Goal: Task Accomplishment & Management: Use online tool/utility

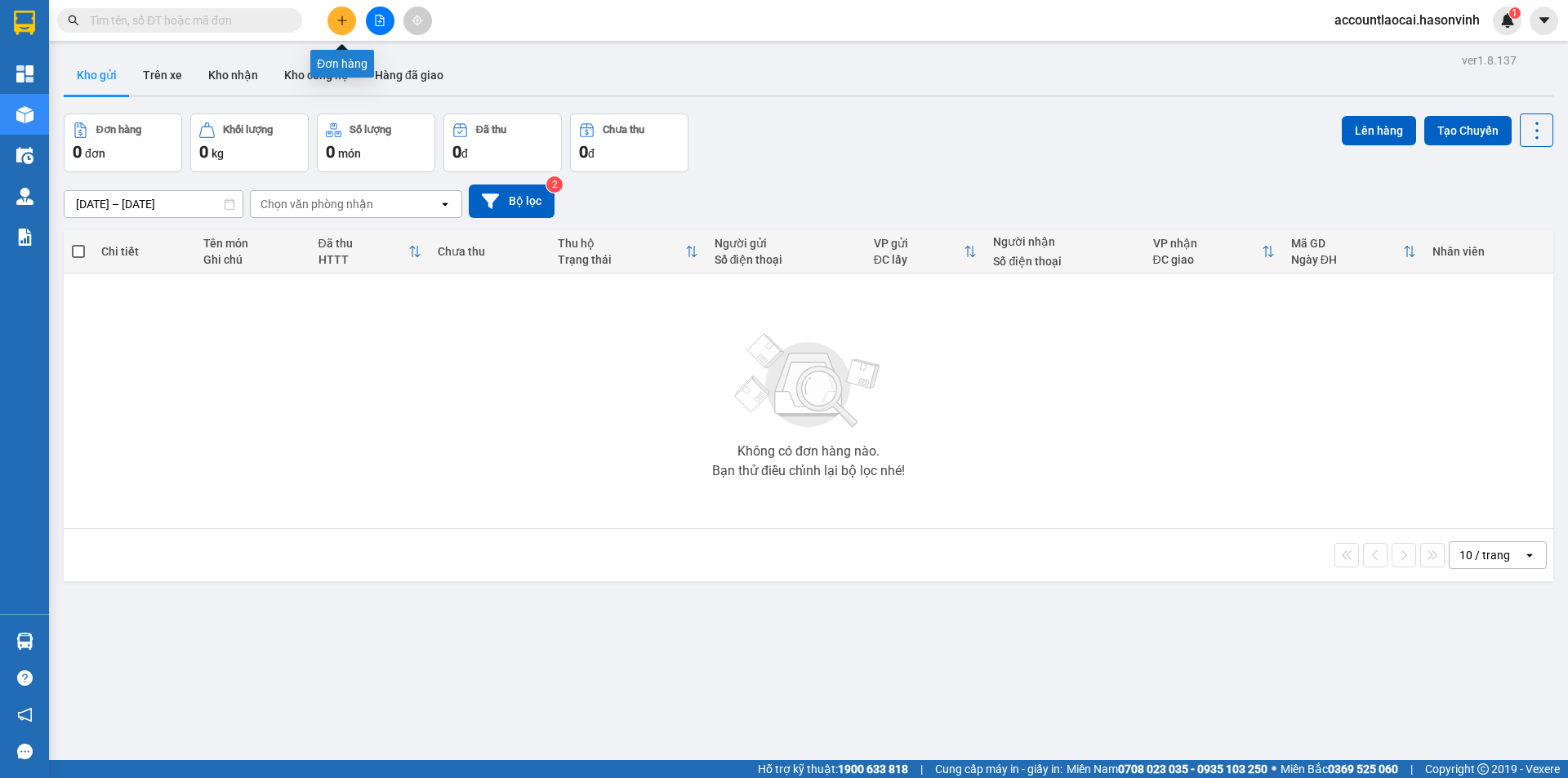
click at [339, 17] on icon "plus" at bounding box center [342, 20] width 11 height 11
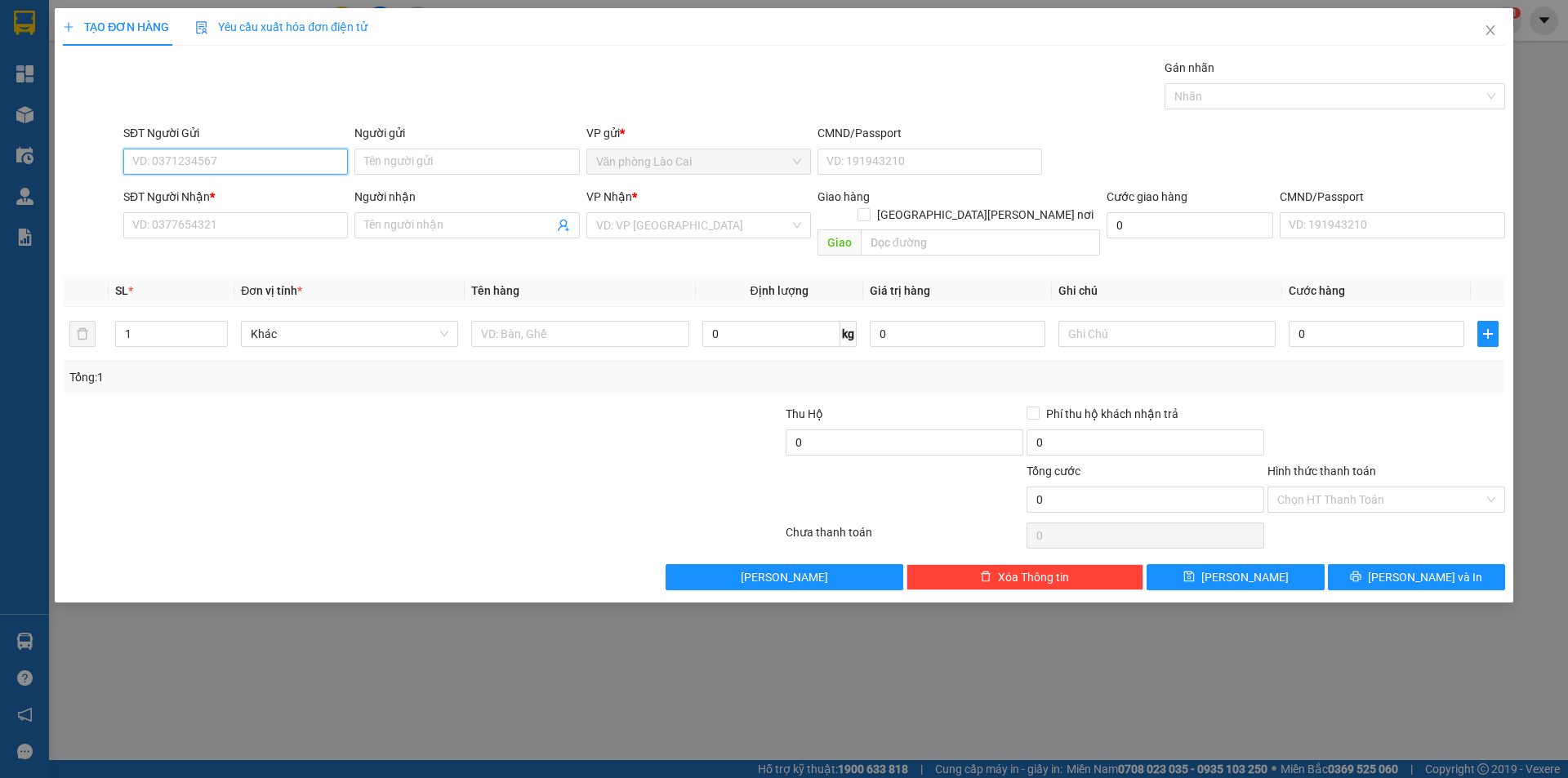
click at [223, 157] on input "SĐT Người Gửi" at bounding box center [235, 161] width 224 height 26
click at [208, 224] on input "SĐT Người Nhận *" at bounding box center [235, 225] width 224 height 26
type input "0912220441"
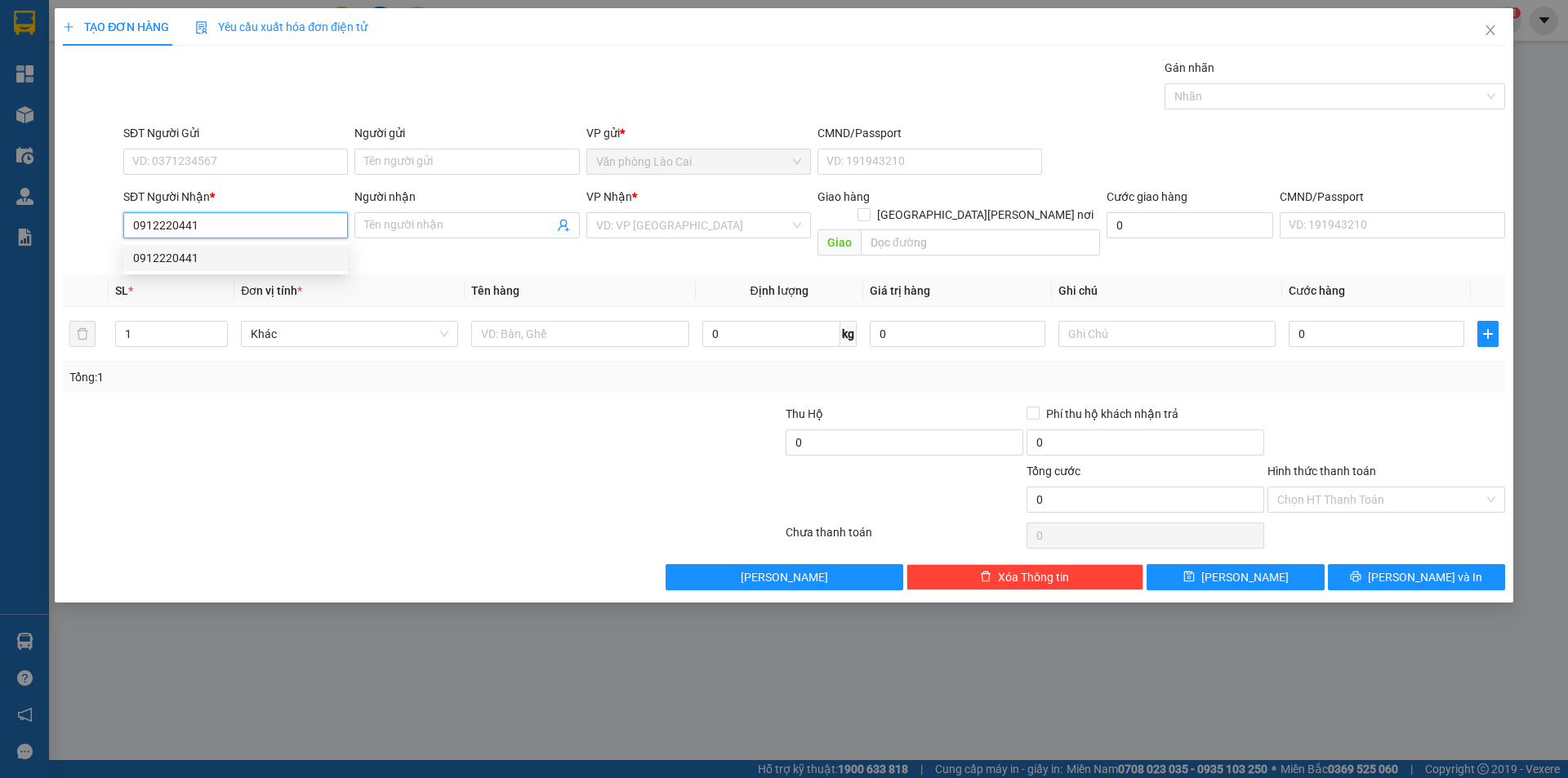
click at [191, 253] on div "0912220441" at bounding box center [236, 257] width 205 height 18
type input "vực vòng"
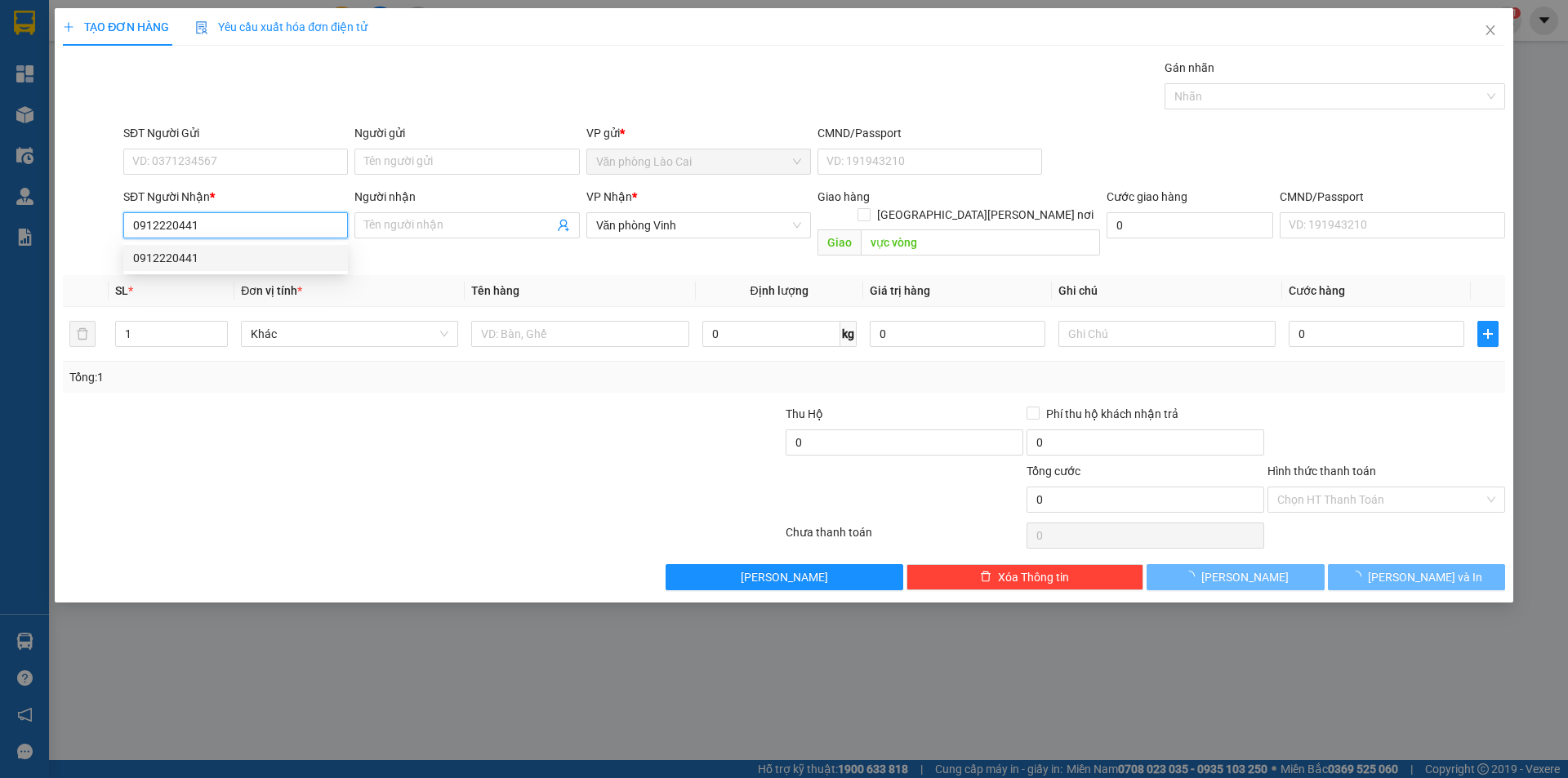
type input "60.000"
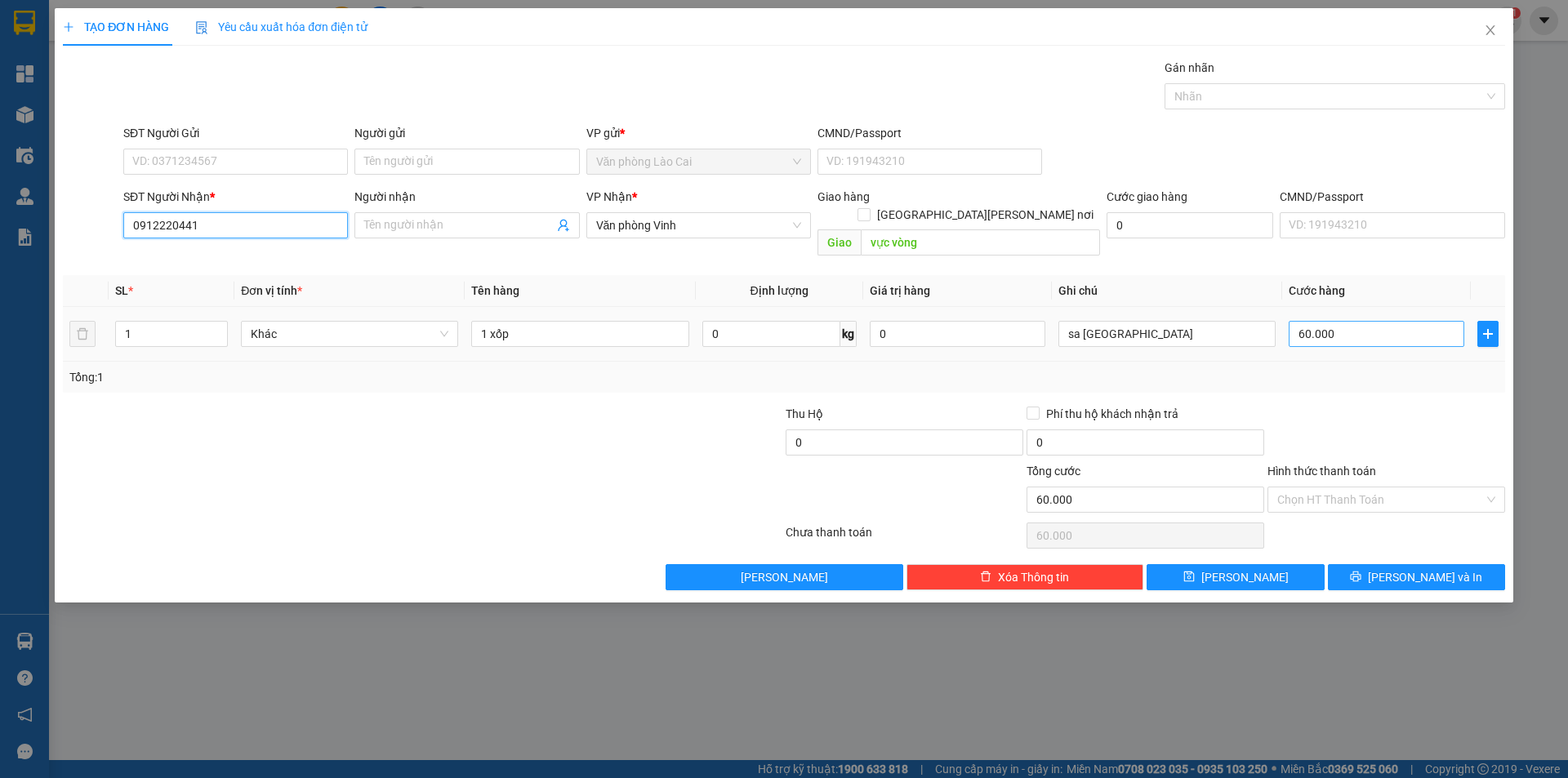
type input "0912220441"
click at [1355, 321] on input "60.000" at bounding box center [1376, 334] width 175 height 26
type input "5"
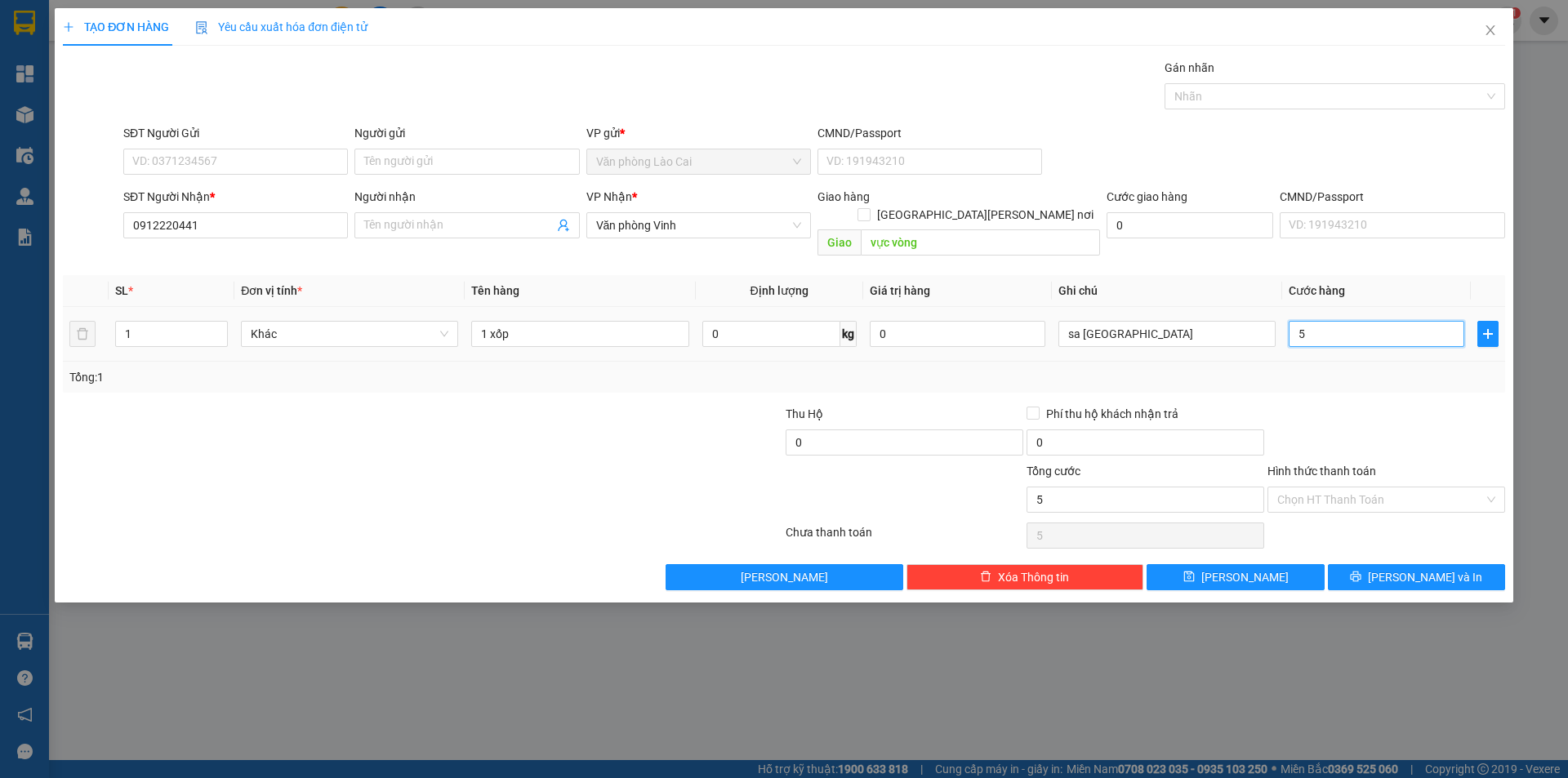
type input "50"
type input "500"
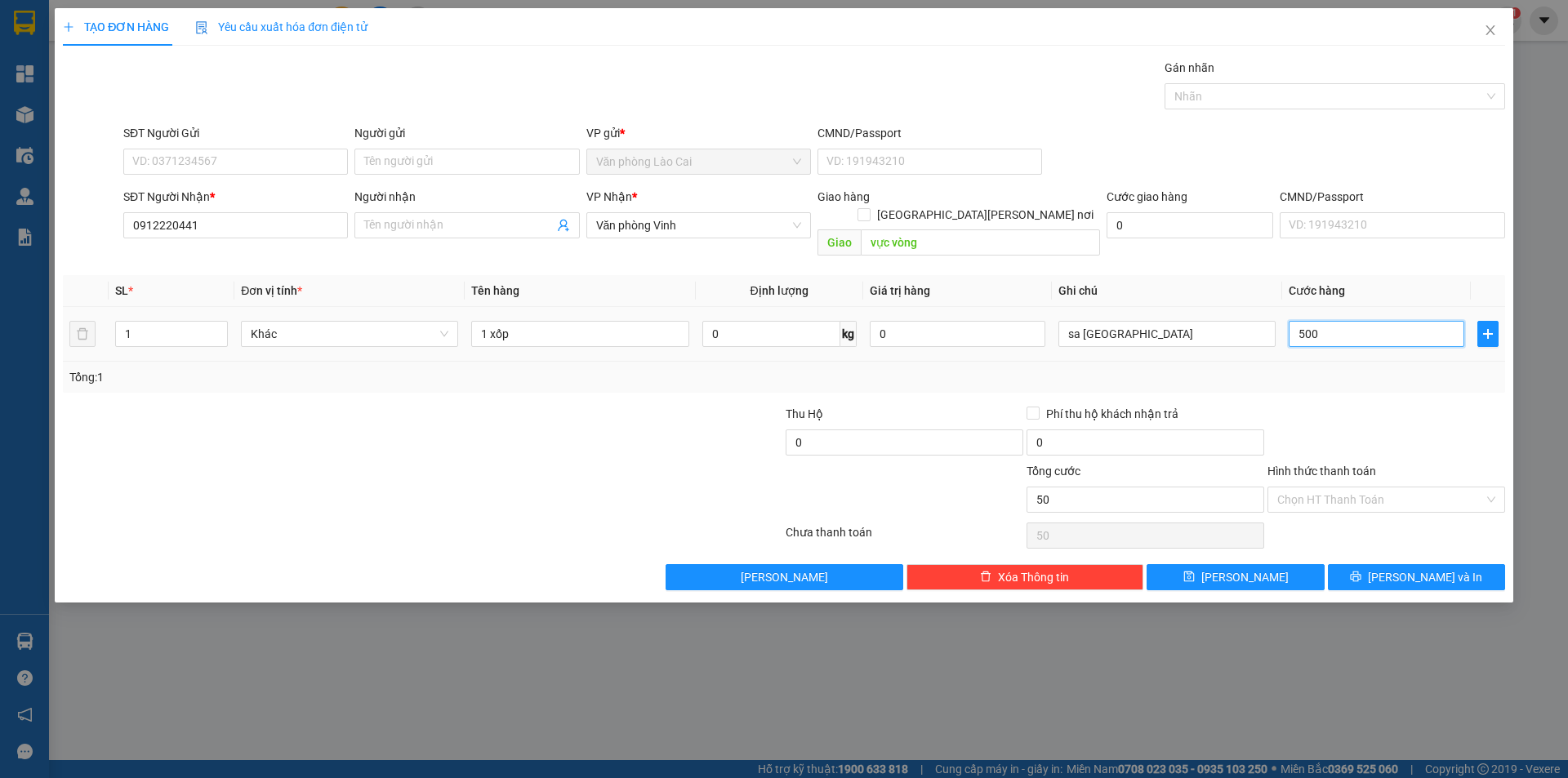
type input "500"
type input "5.000"
type input "50.000"
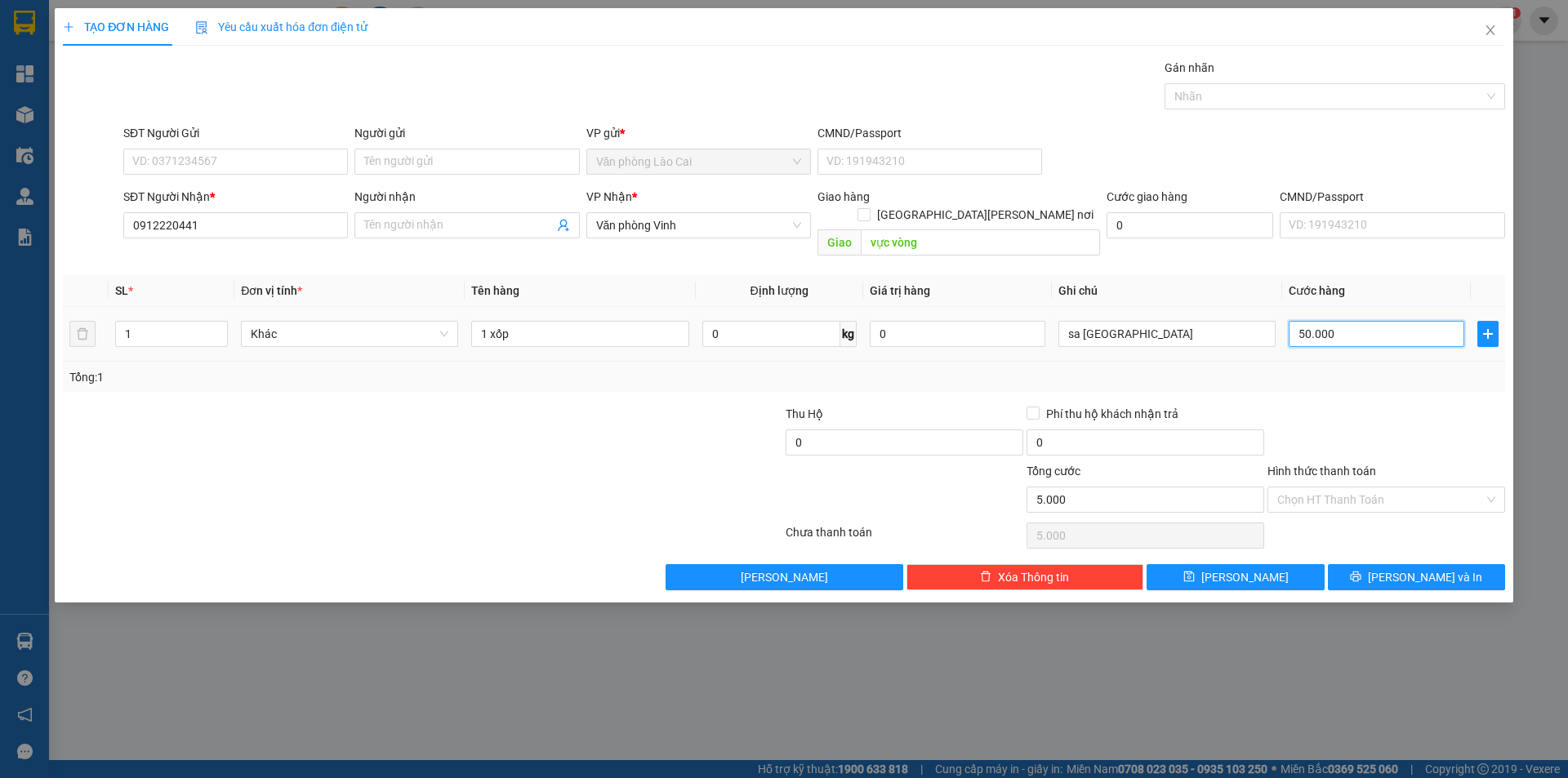
type input "50.000"
click at [1225, 564] on button "[PERSON_NAME]" at bounding box center [1235, 577] width 177 height 26
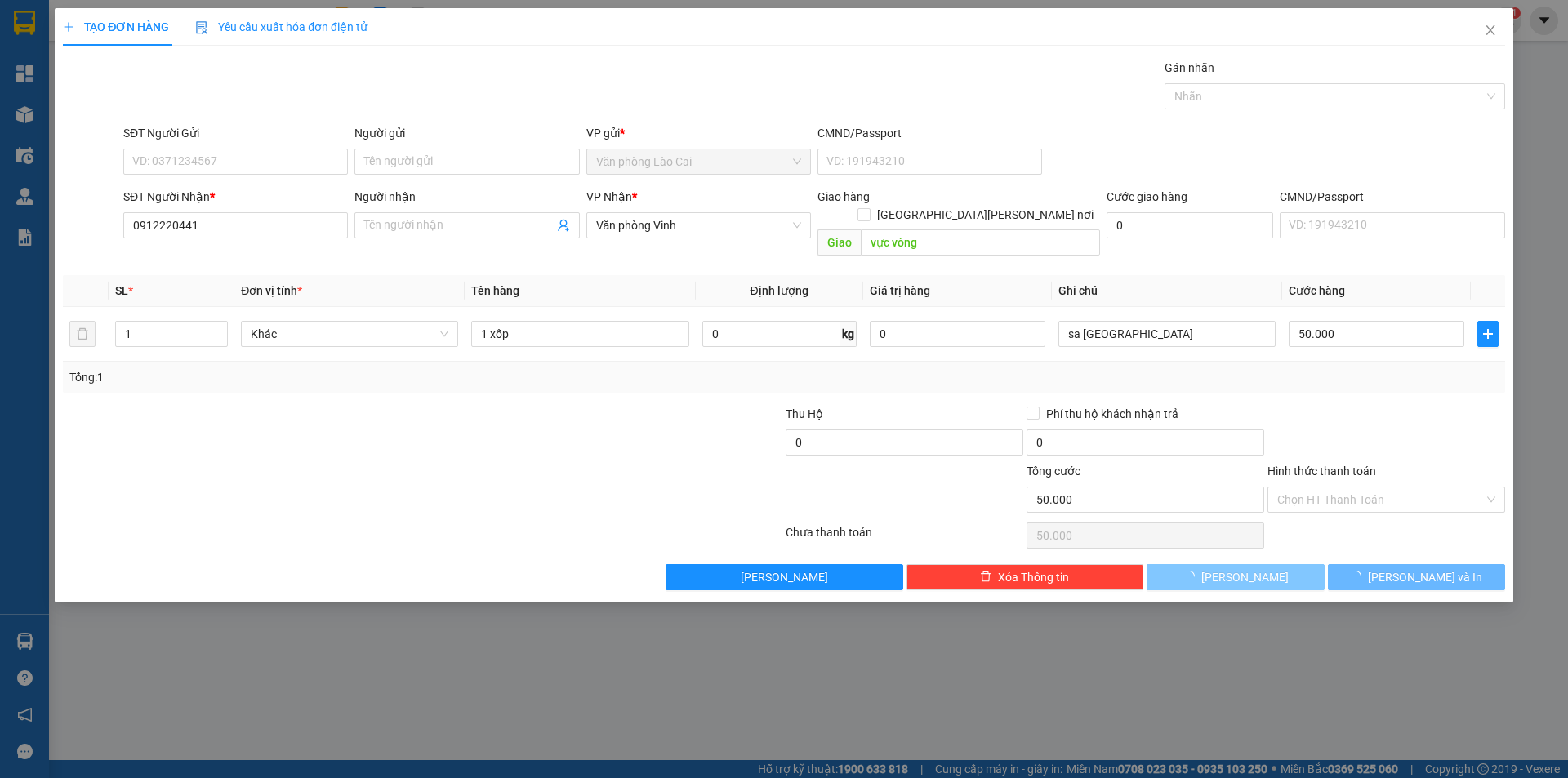
type input "0"
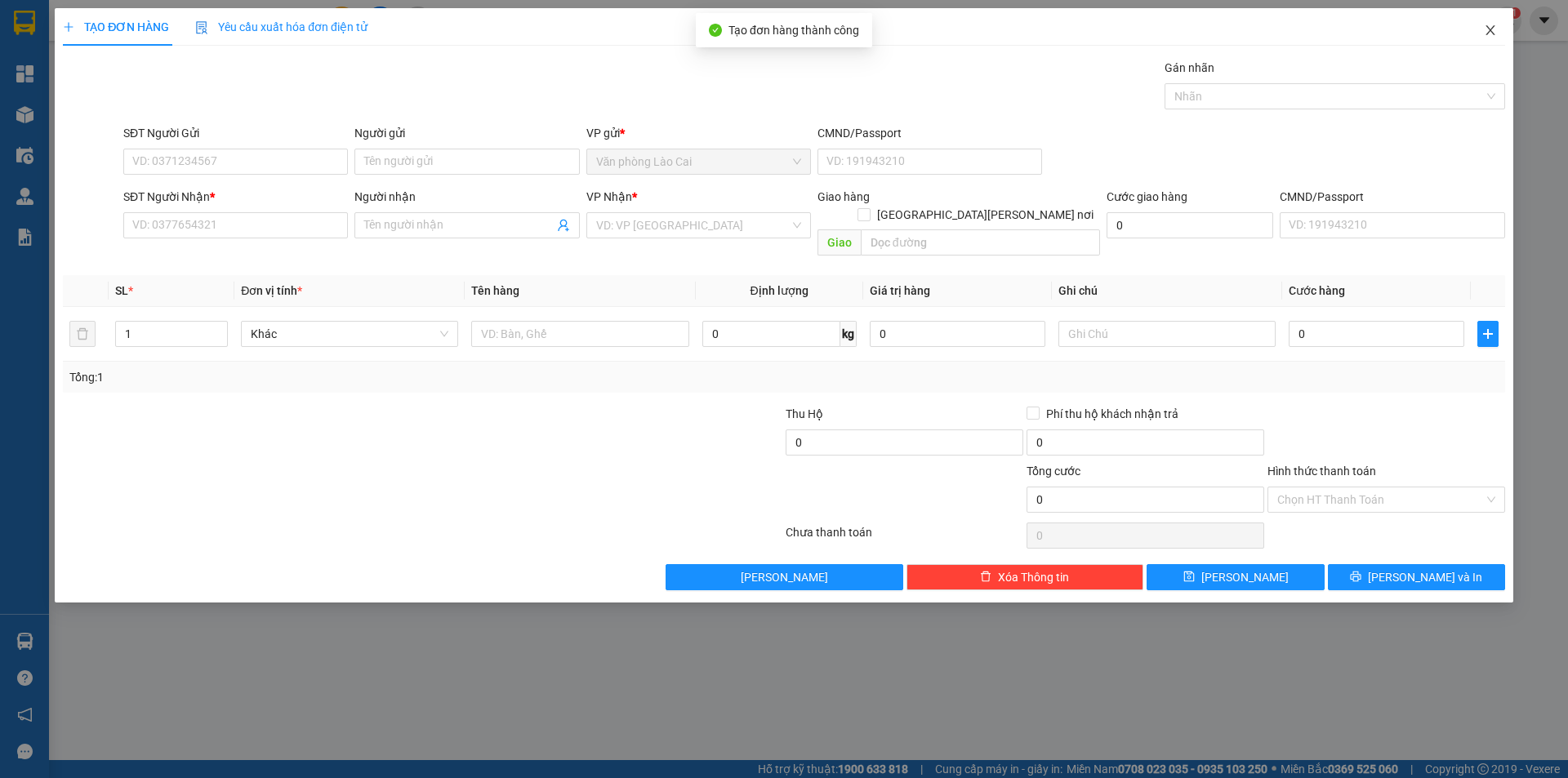
click at [1489, 30] on icon "close" at bounding box center [1489, 30] width 9 height 10
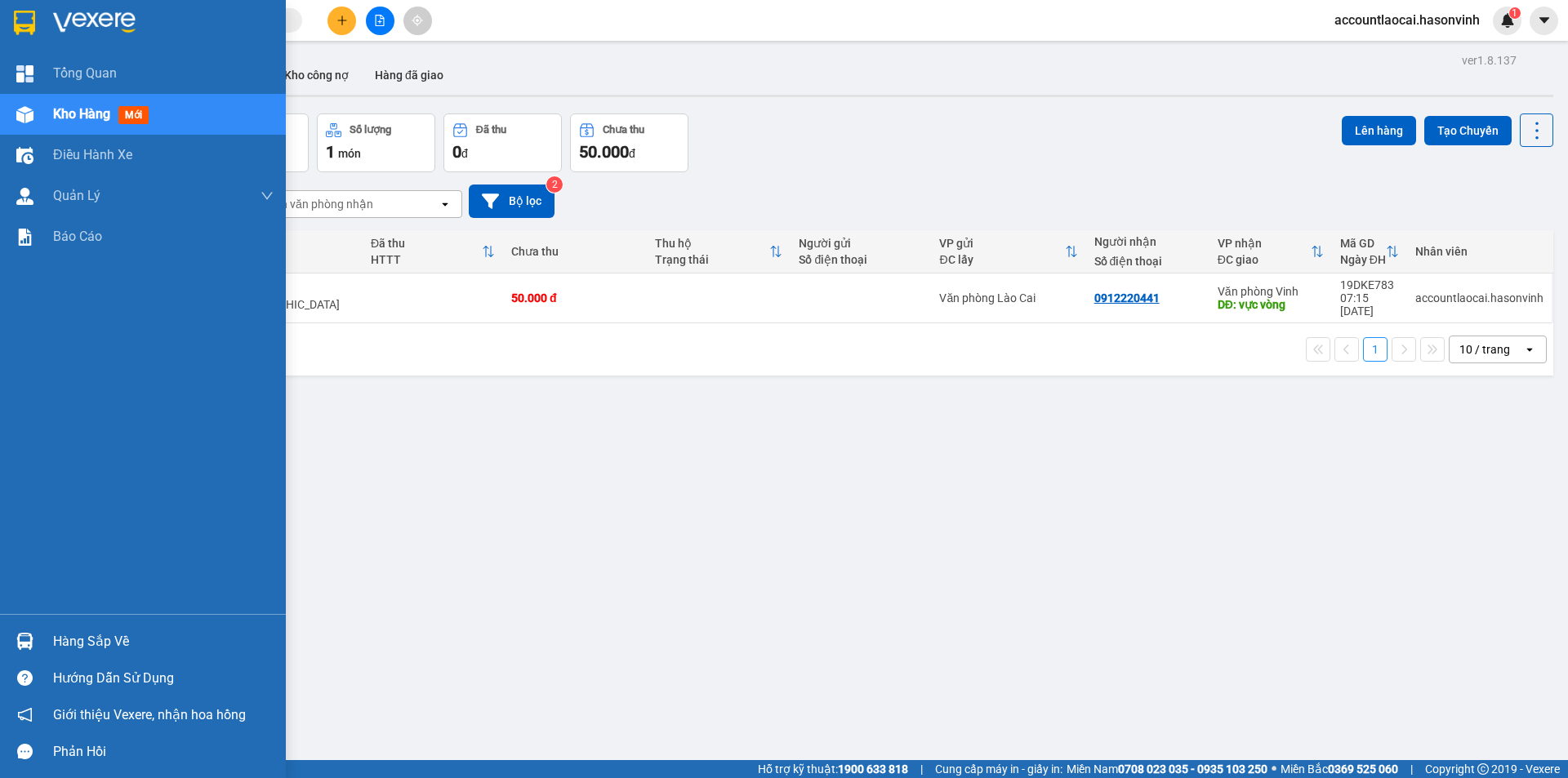
click at [90, 108] on span "Kho hàng" at bounding box center [81, 114] width 57 height 16
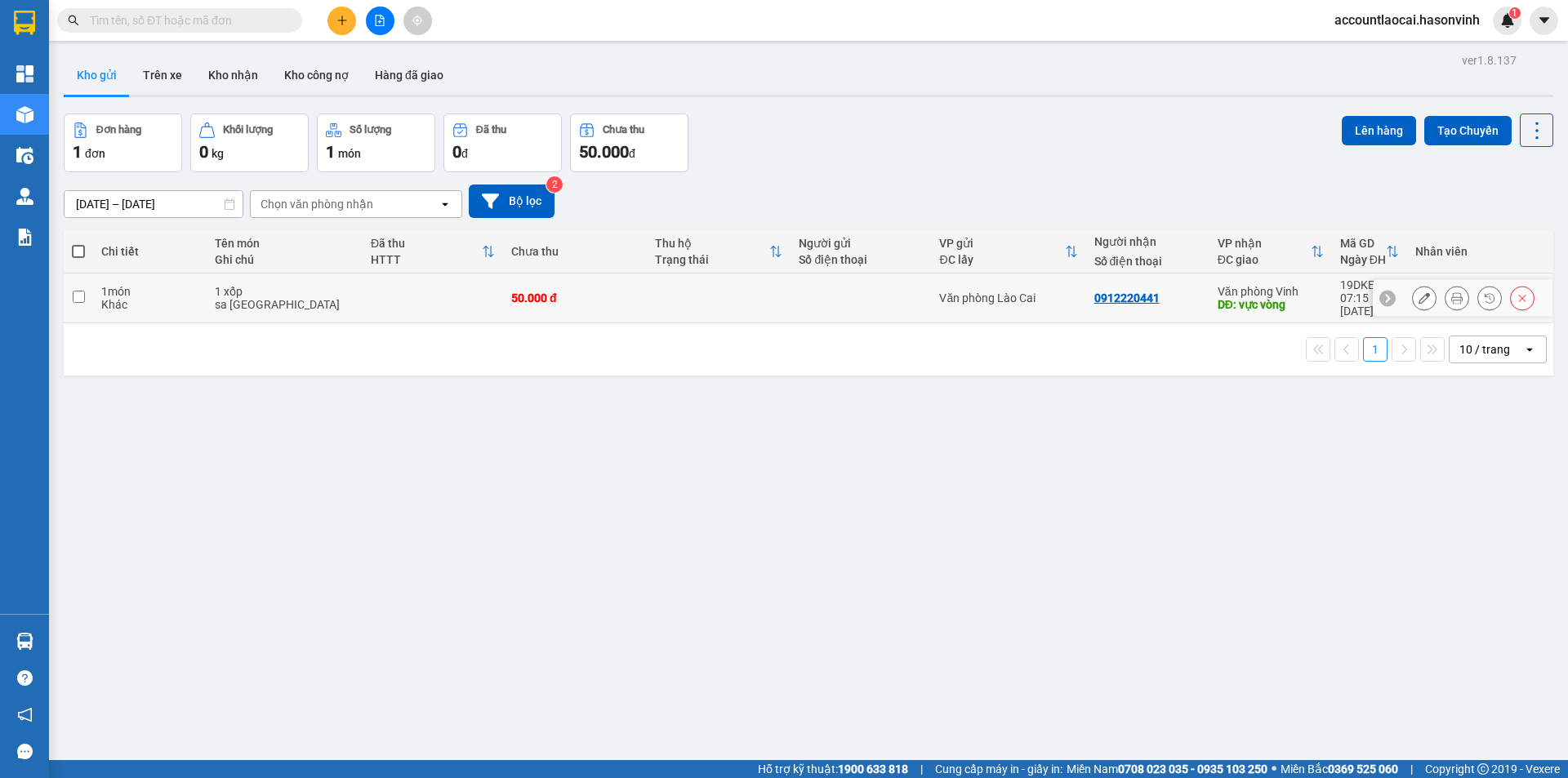
click at [77, 290] on input "checkbox" at bounding box center [79, 297] width 12 height 12
checkbox input "true"
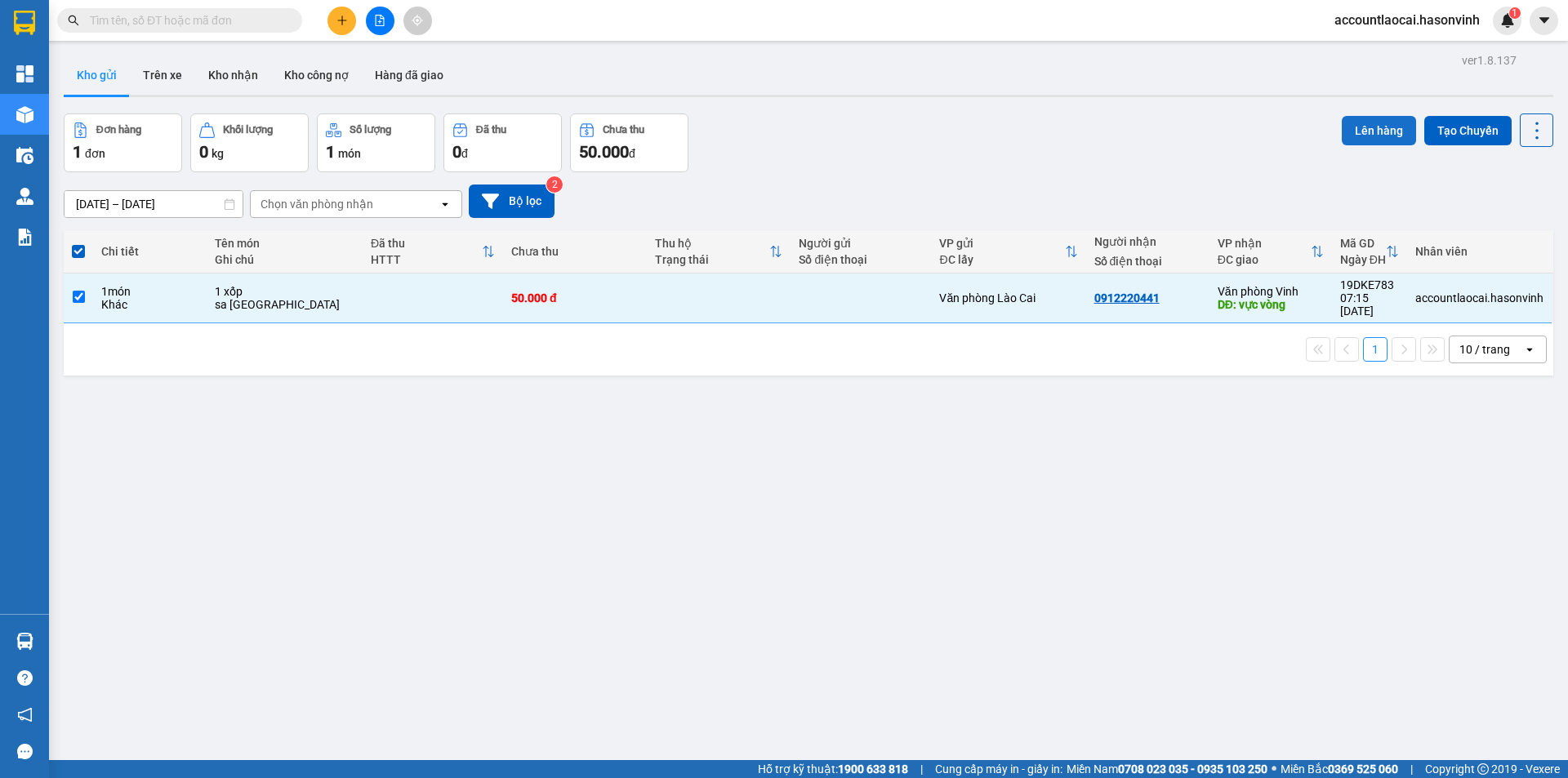
click at [1363, 126] on button "Lên hàng" at bounding box center [1378, 131] width 74 height 30
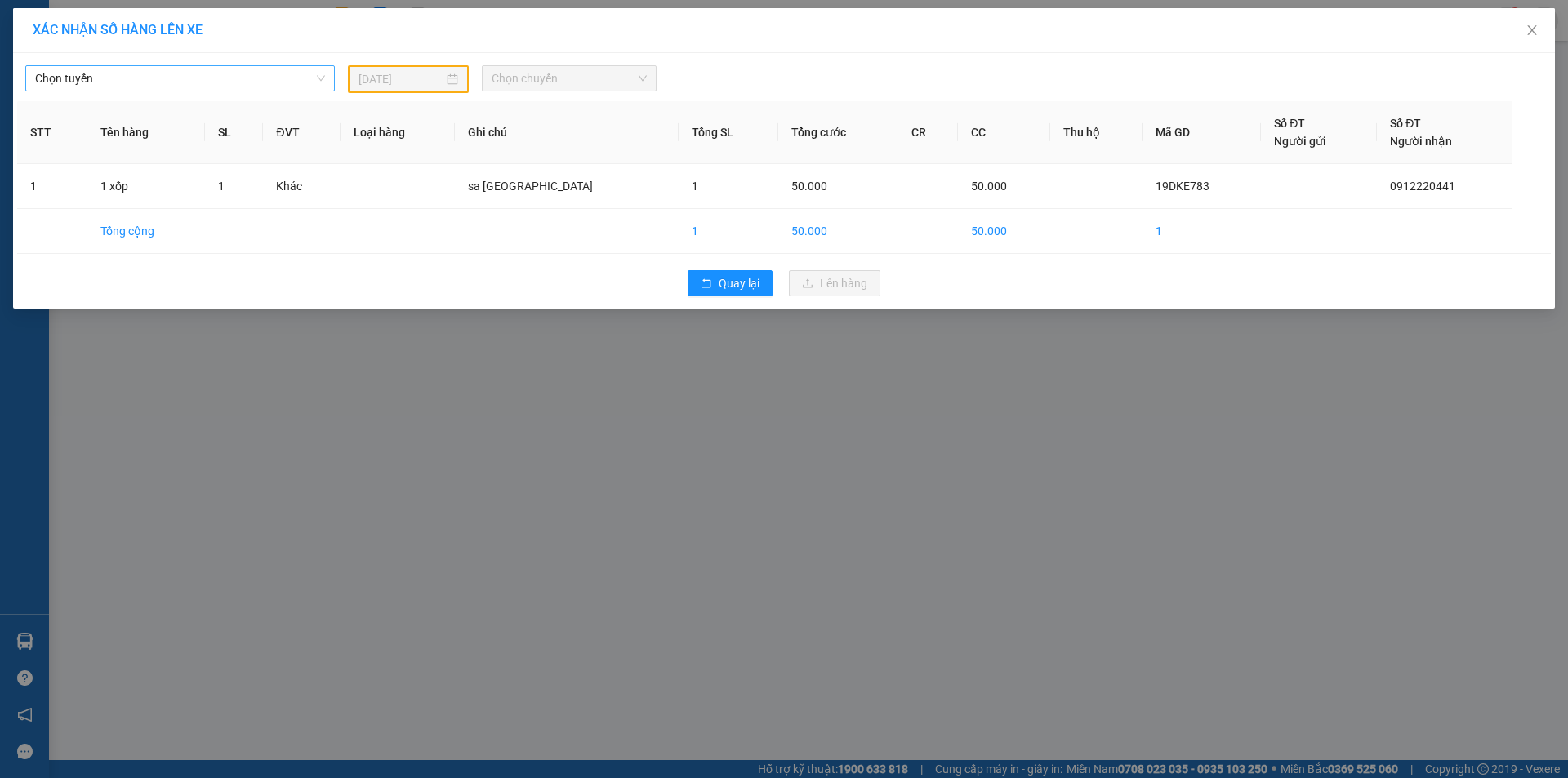
click at [138, 90] on span "Chọn tuyến" at bounding box center [180, 78] width 290 height 24
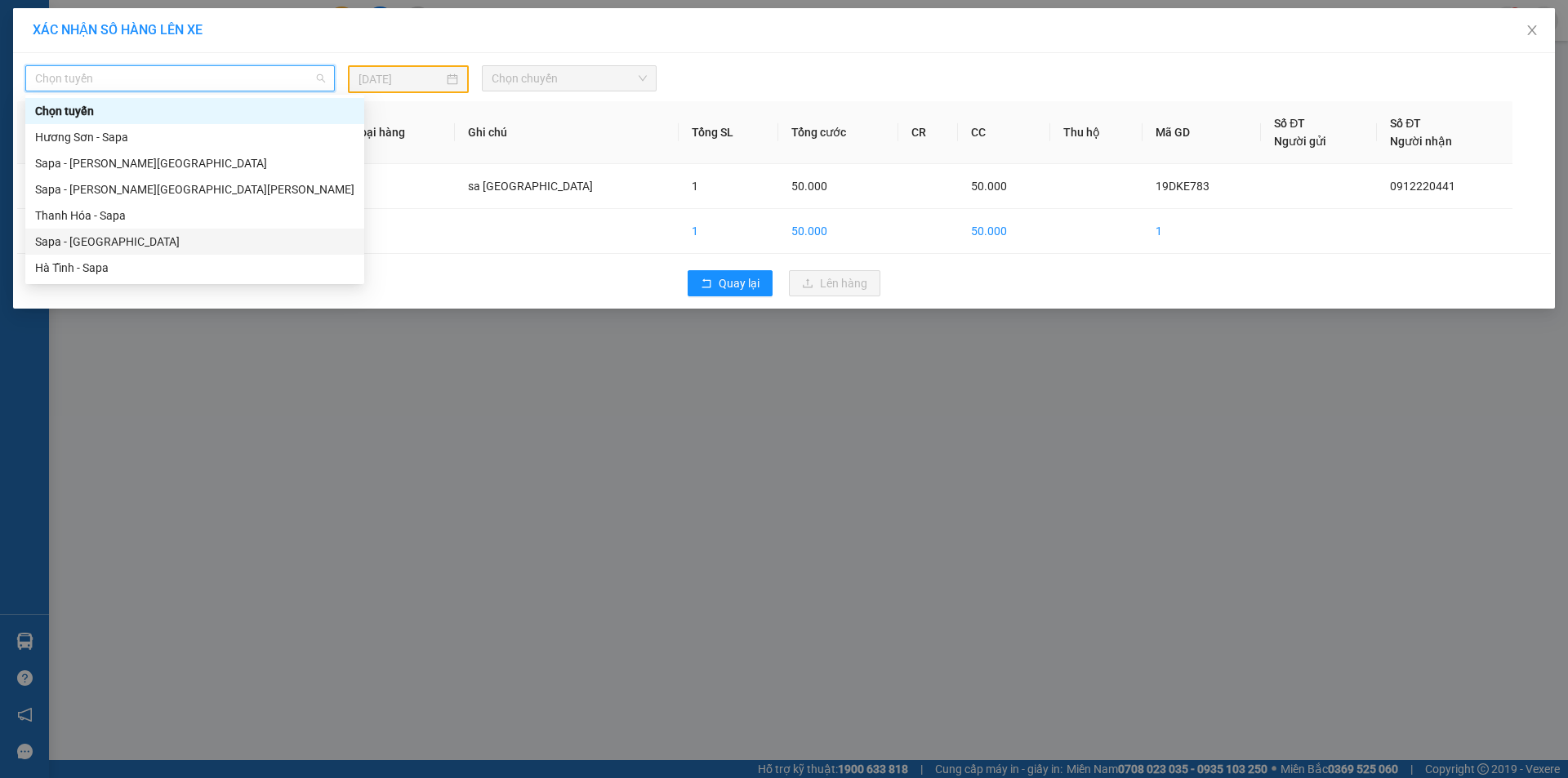
click at [83, 248] on div "Sapa - [GEOGRAPHIC_DATA]" at bounding box center [195, 242] width 319 height 18
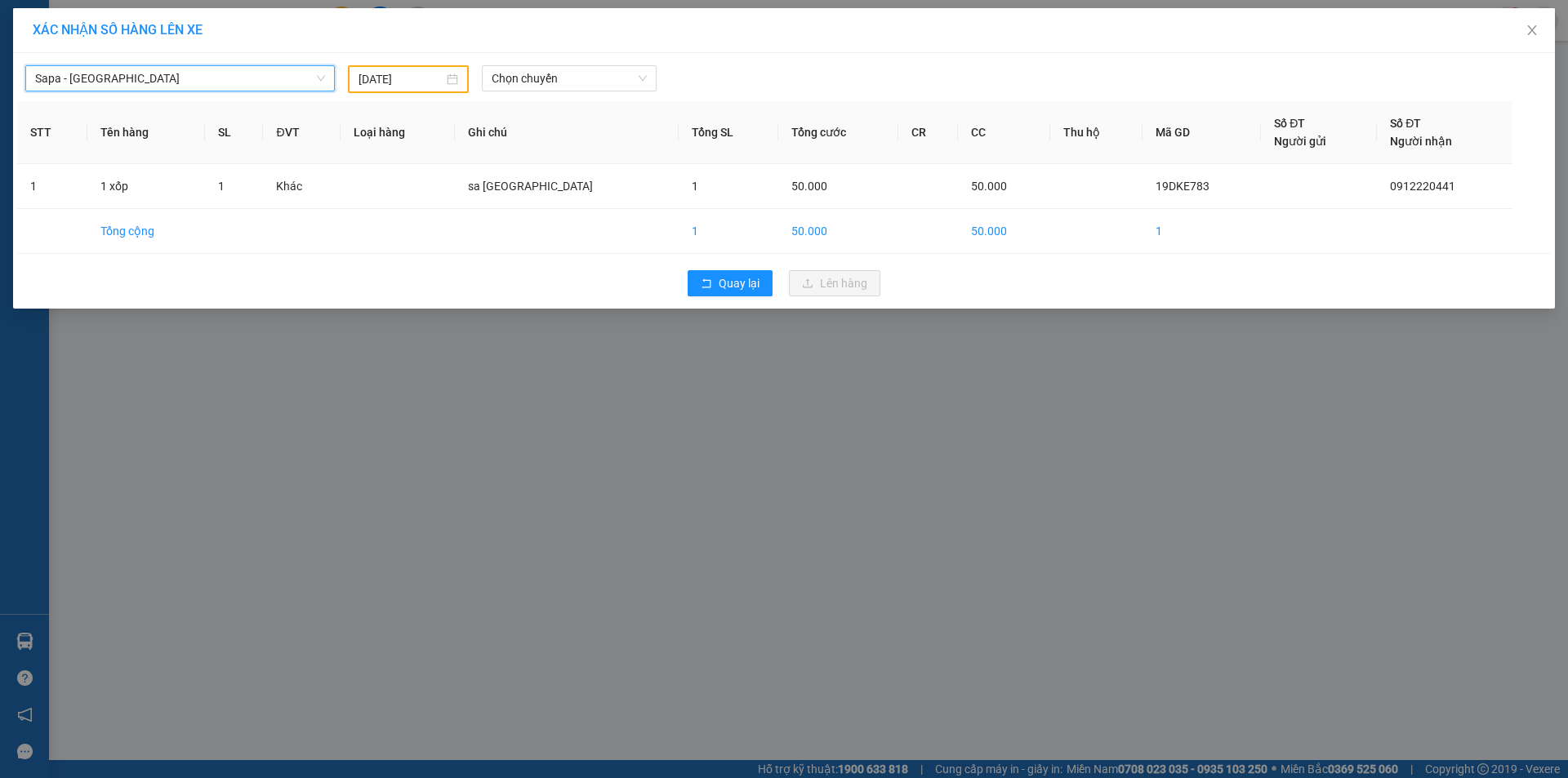
click at [424, 77] on input "[DATE]" at bounding box center [401, 78] width 85 height 18
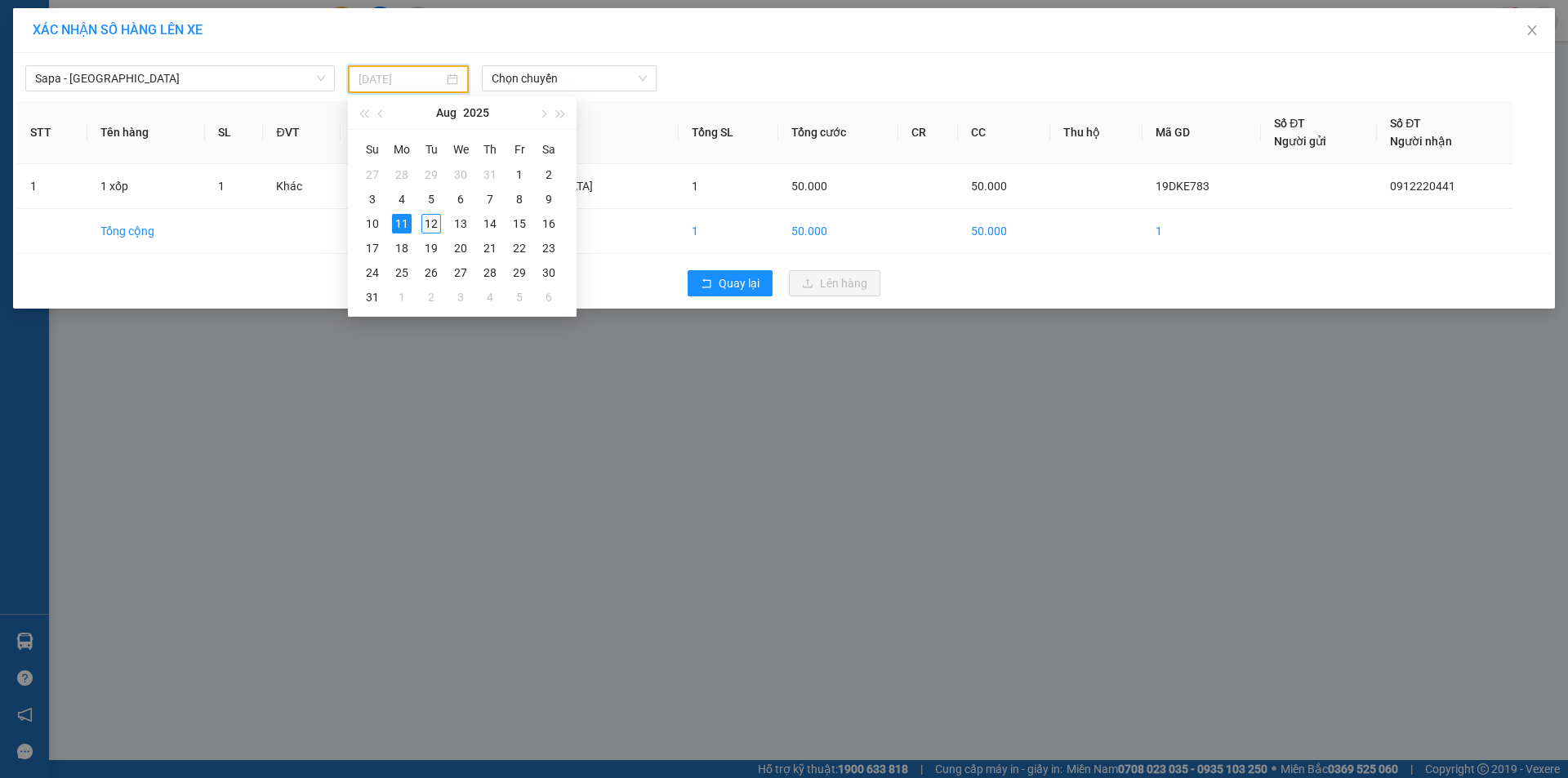
click at [423, 225] on div "12" at bounding box center [431, 223] width 19 height 19
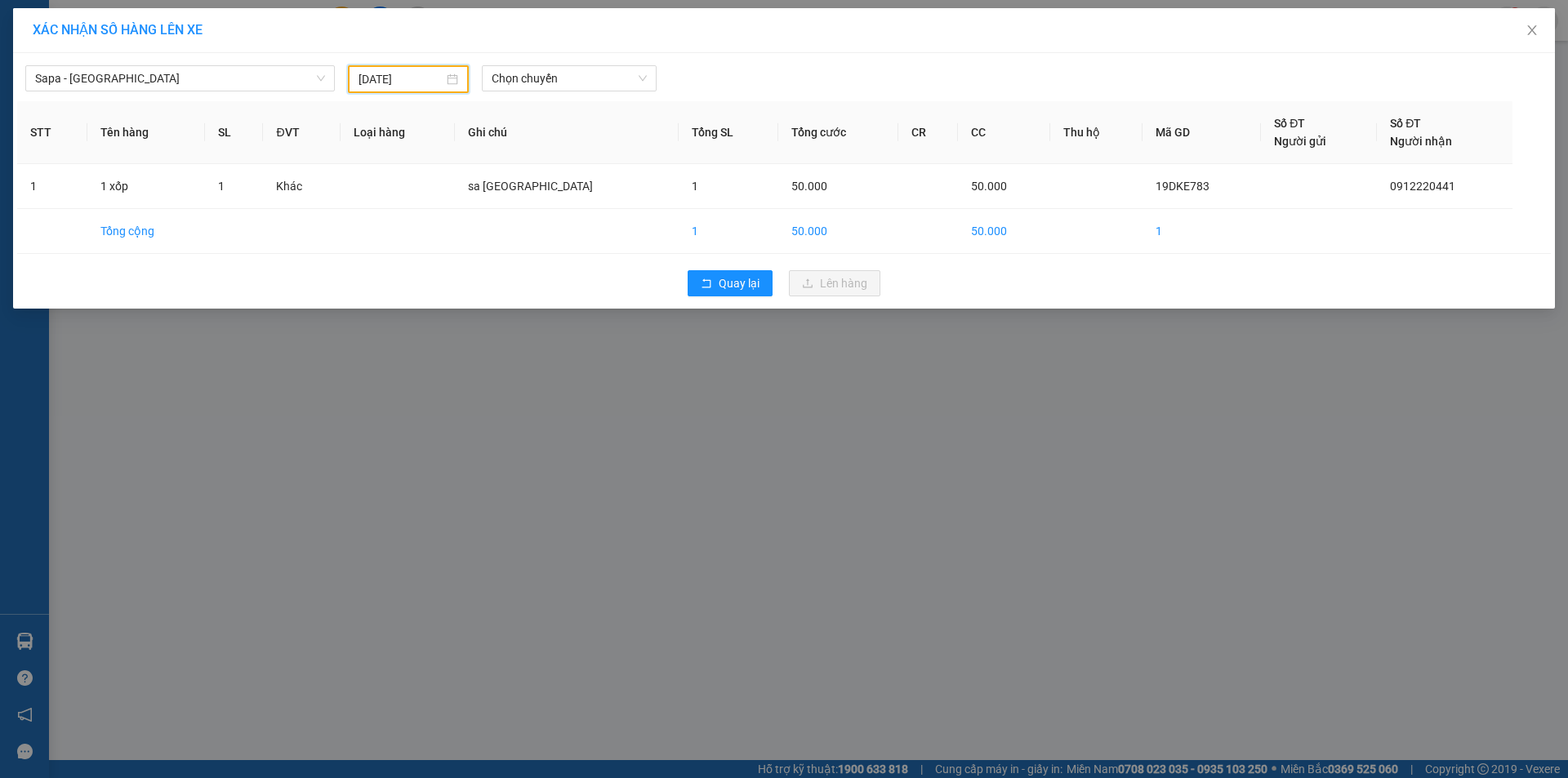
type input "[DATE]"
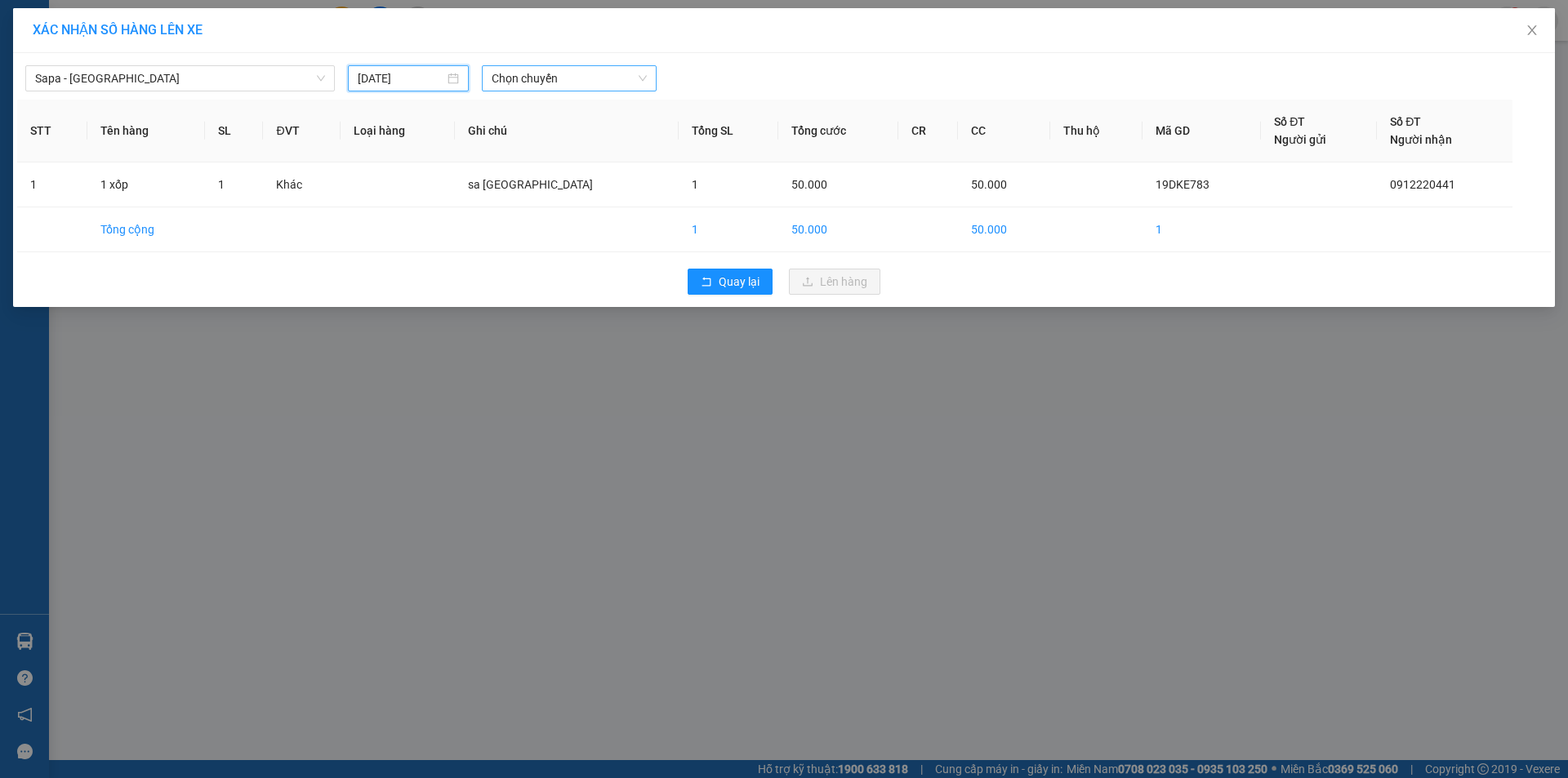
click at [535, 83] on span "Chọn chuyến" at bounding box center [569, 78] width 155 height 24
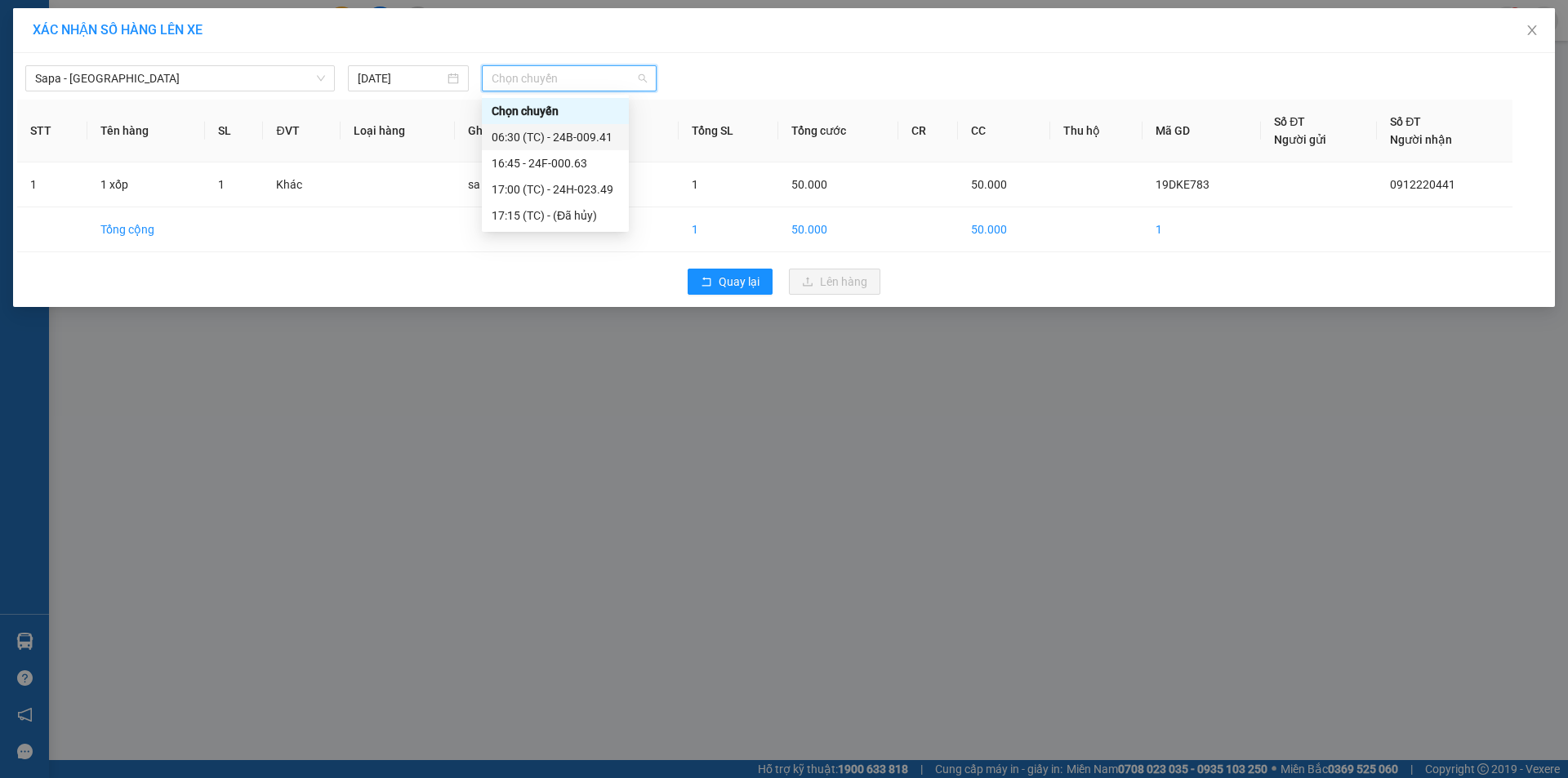
click at [551, 126] on div "06:30 (TC) - 24B-009.41" at bounding box center [555, 137] width 147 height 26
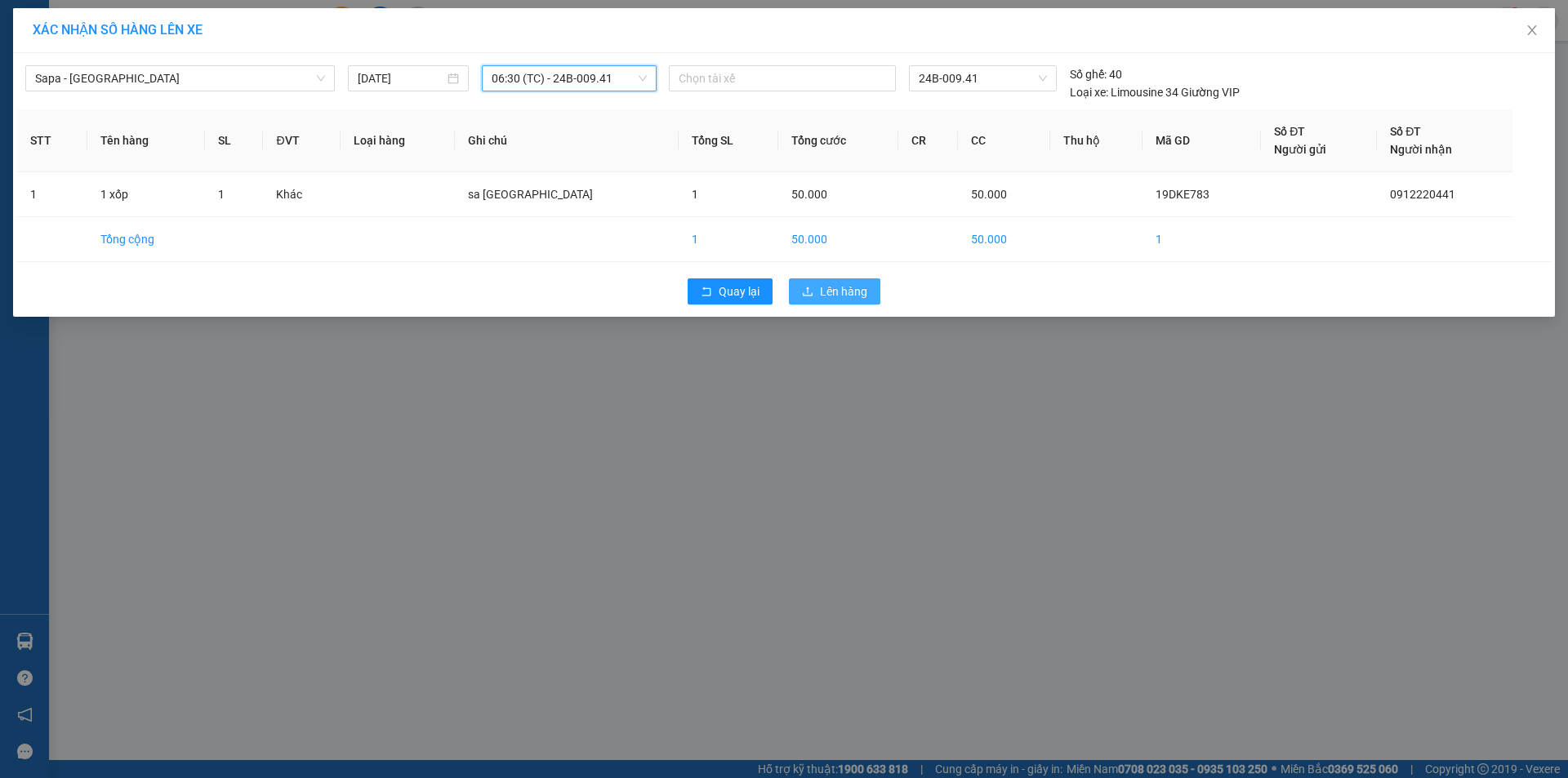
click at [859, 289] on span "Lên hàng" at bounding box center [843, 291] width 47 height 18
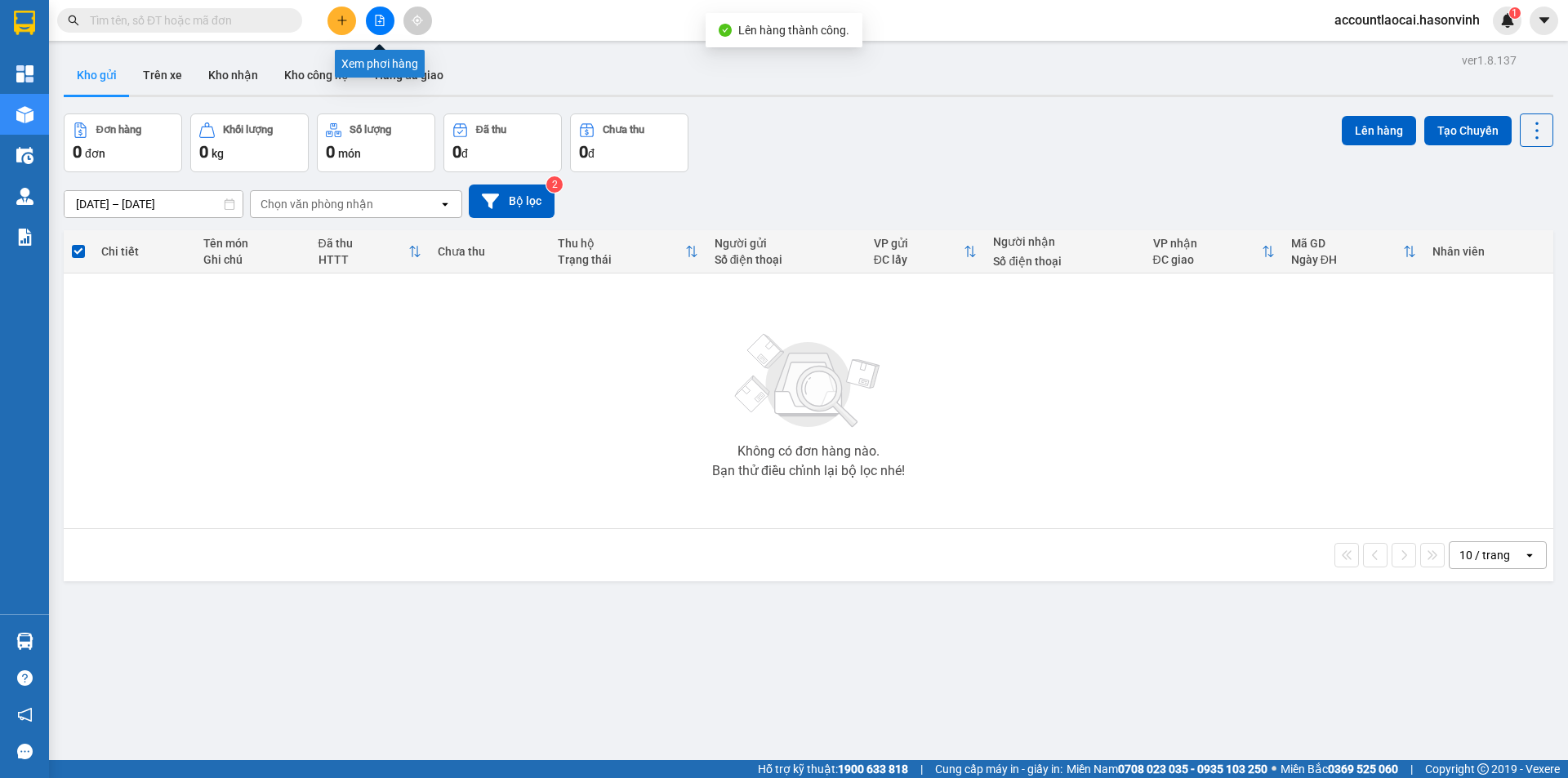
click at [374, 18] on icon "file-add" at bounding box center [380, 20] width 11 height 11
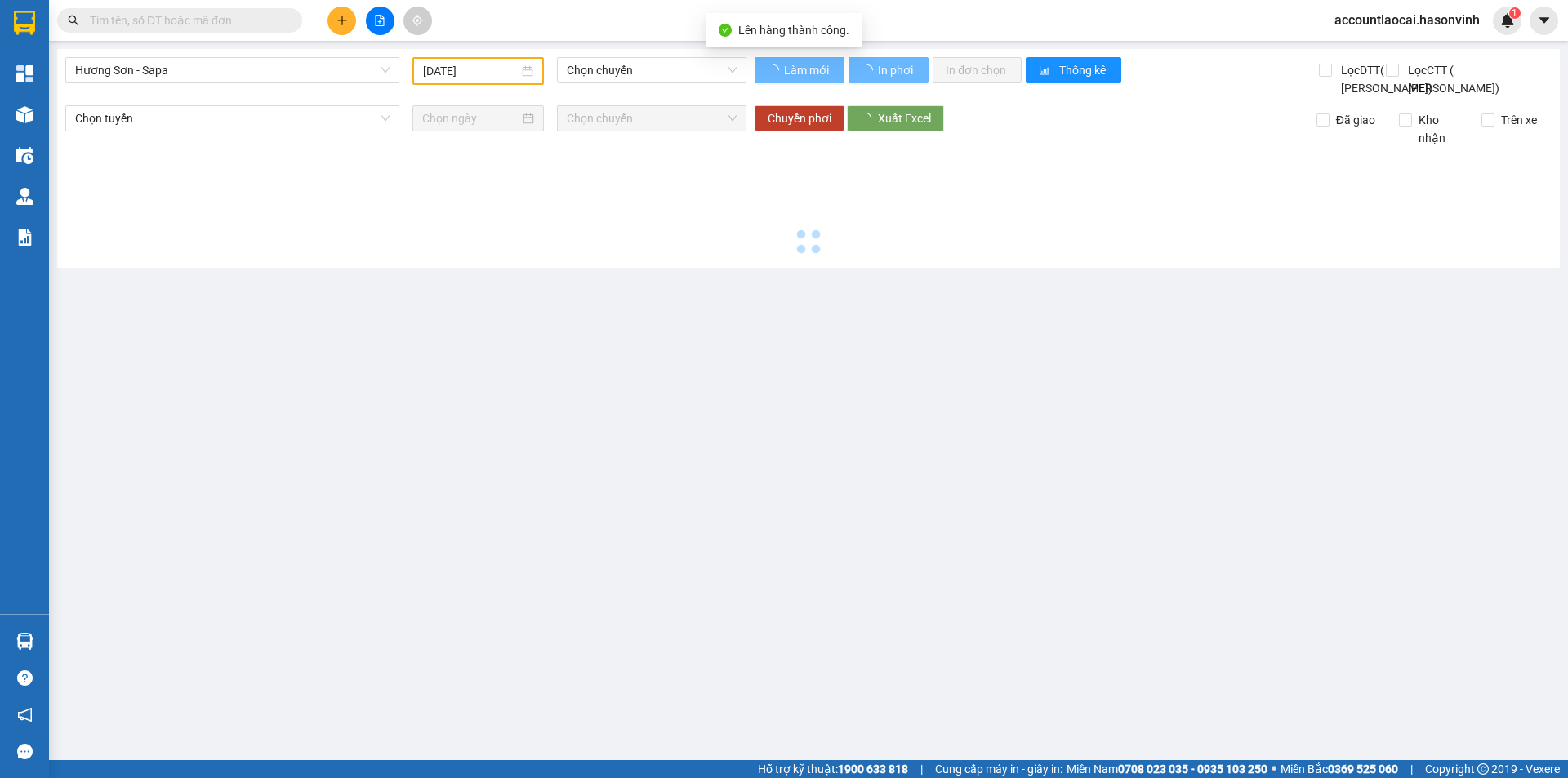
type input "[DATE]"
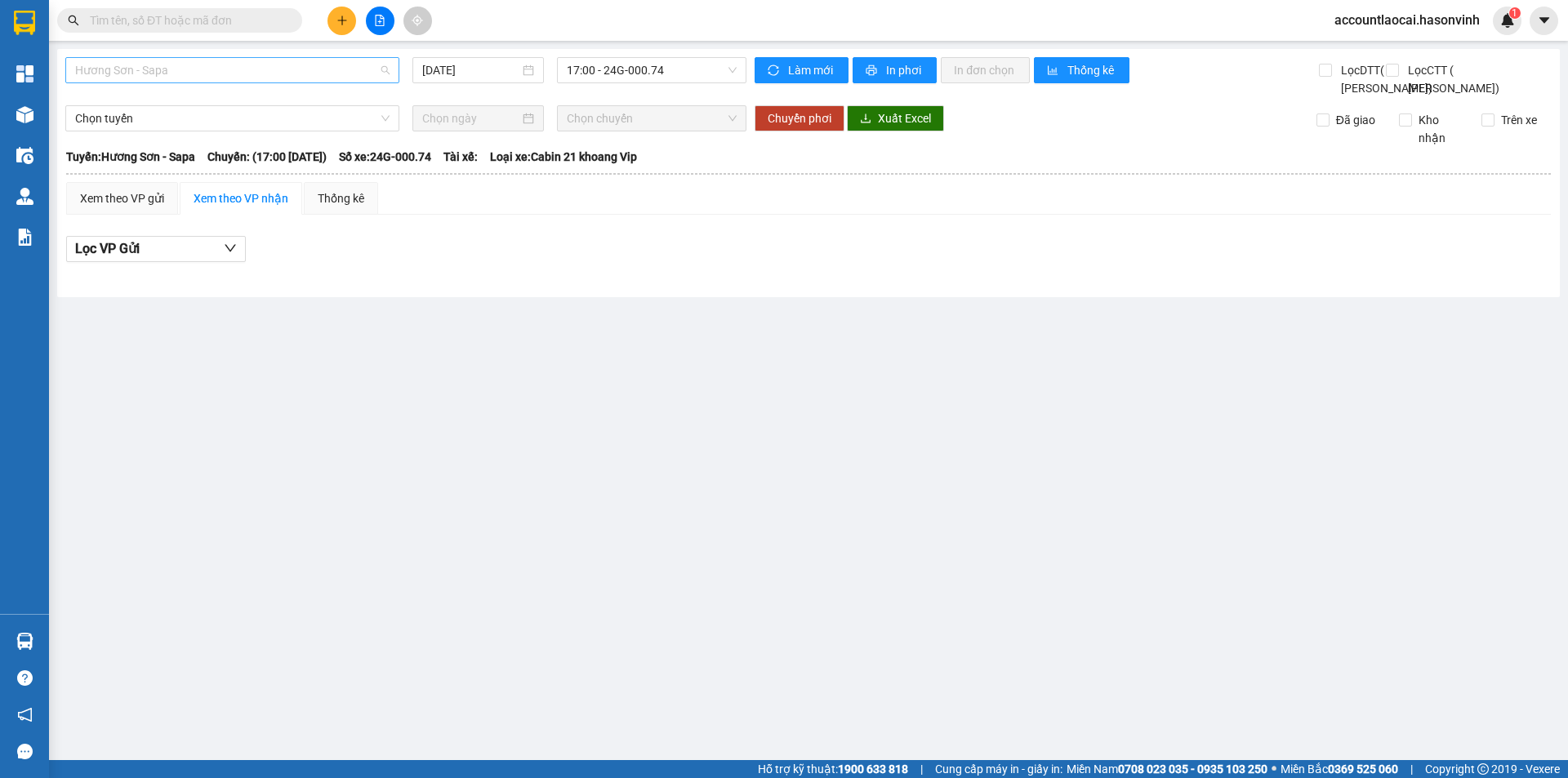
click at [219, 80] on span "Hương Sơn - Sapa" at bounding box center [232, 70] width 314 height 24
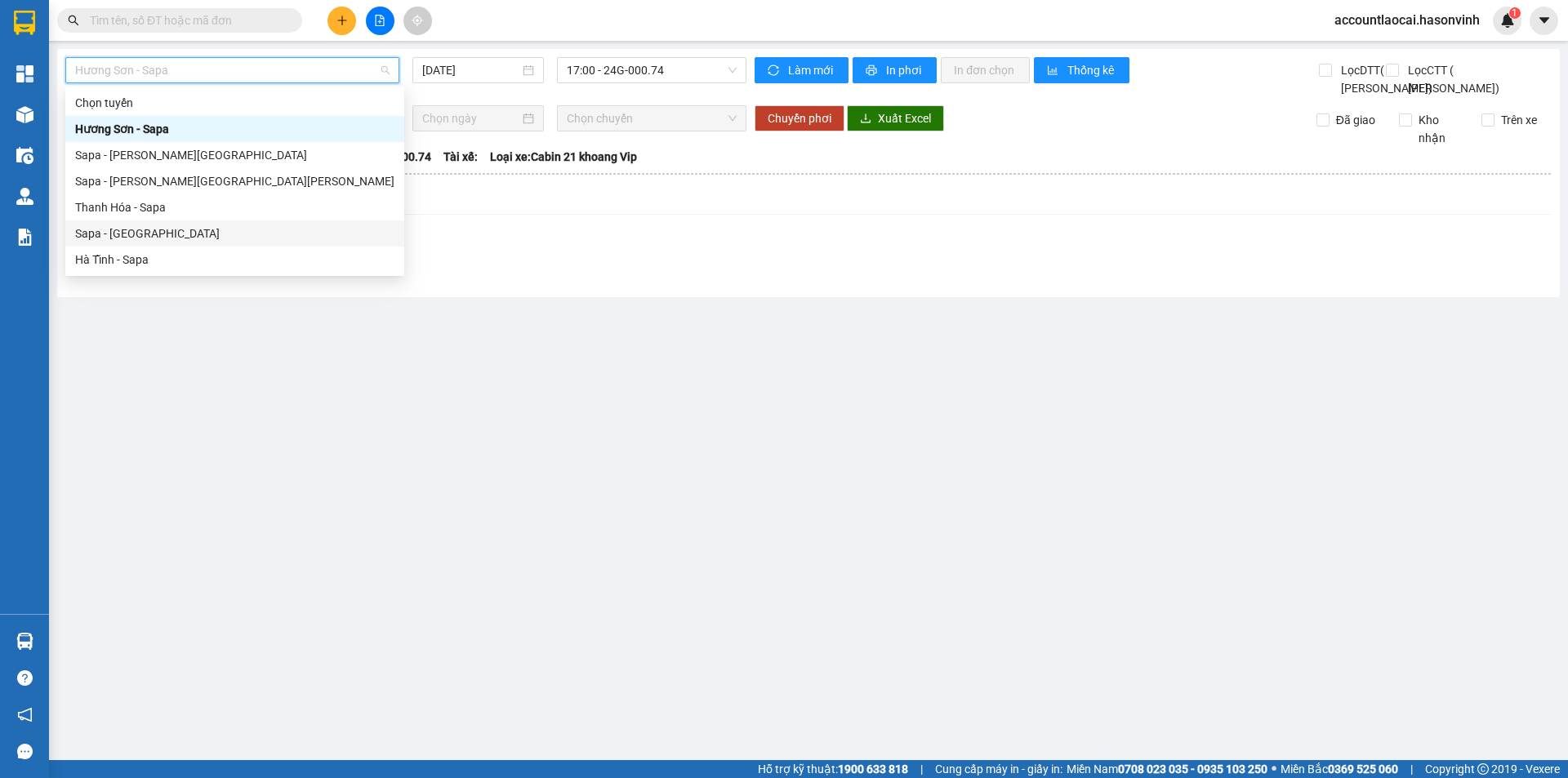
click at [123, 237] on div "Sapa - [GEOGRAPHIC_DATA]" at bounding box center [235, 233] width 319 height 18
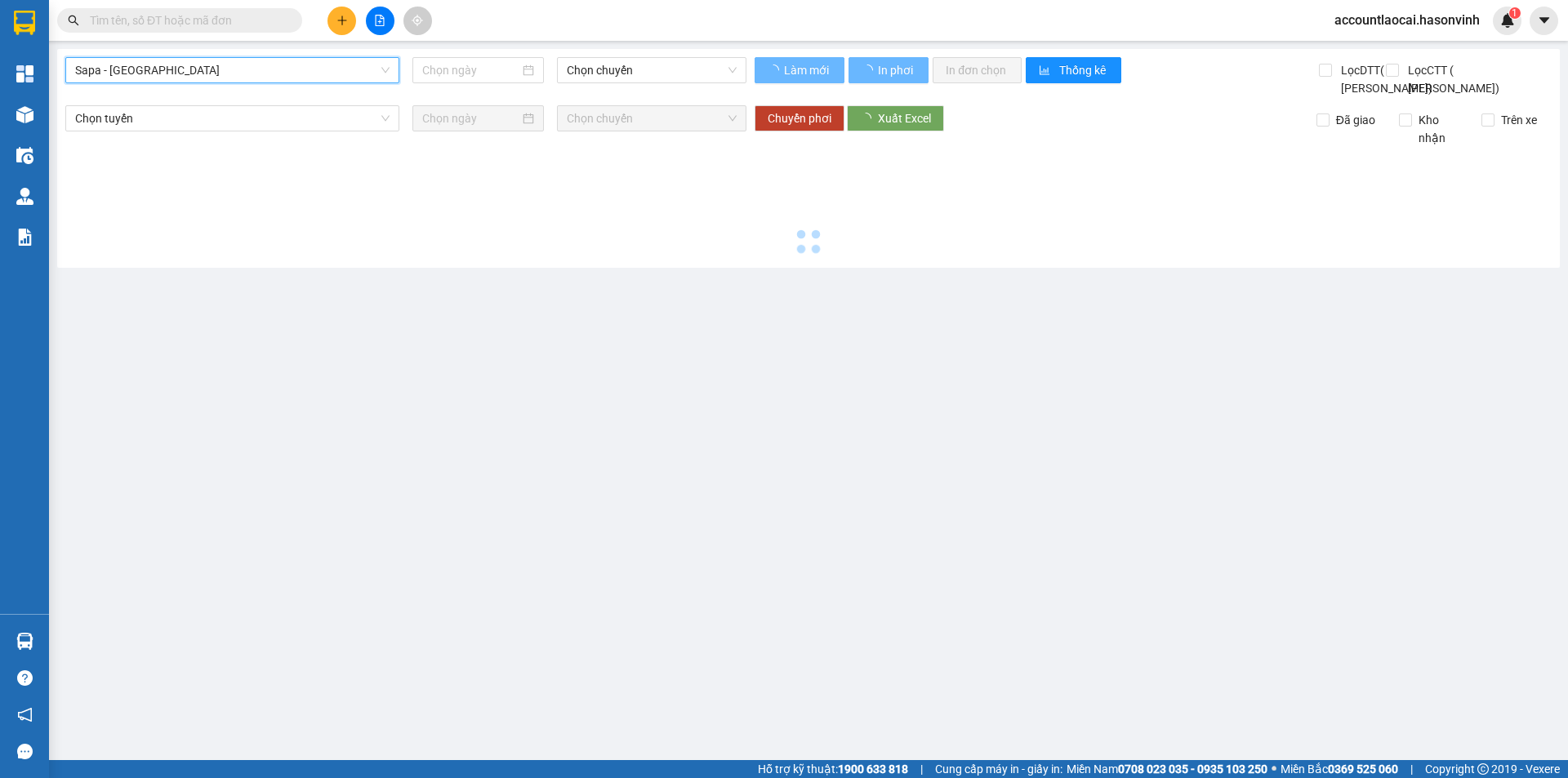
type input "[DATE]"
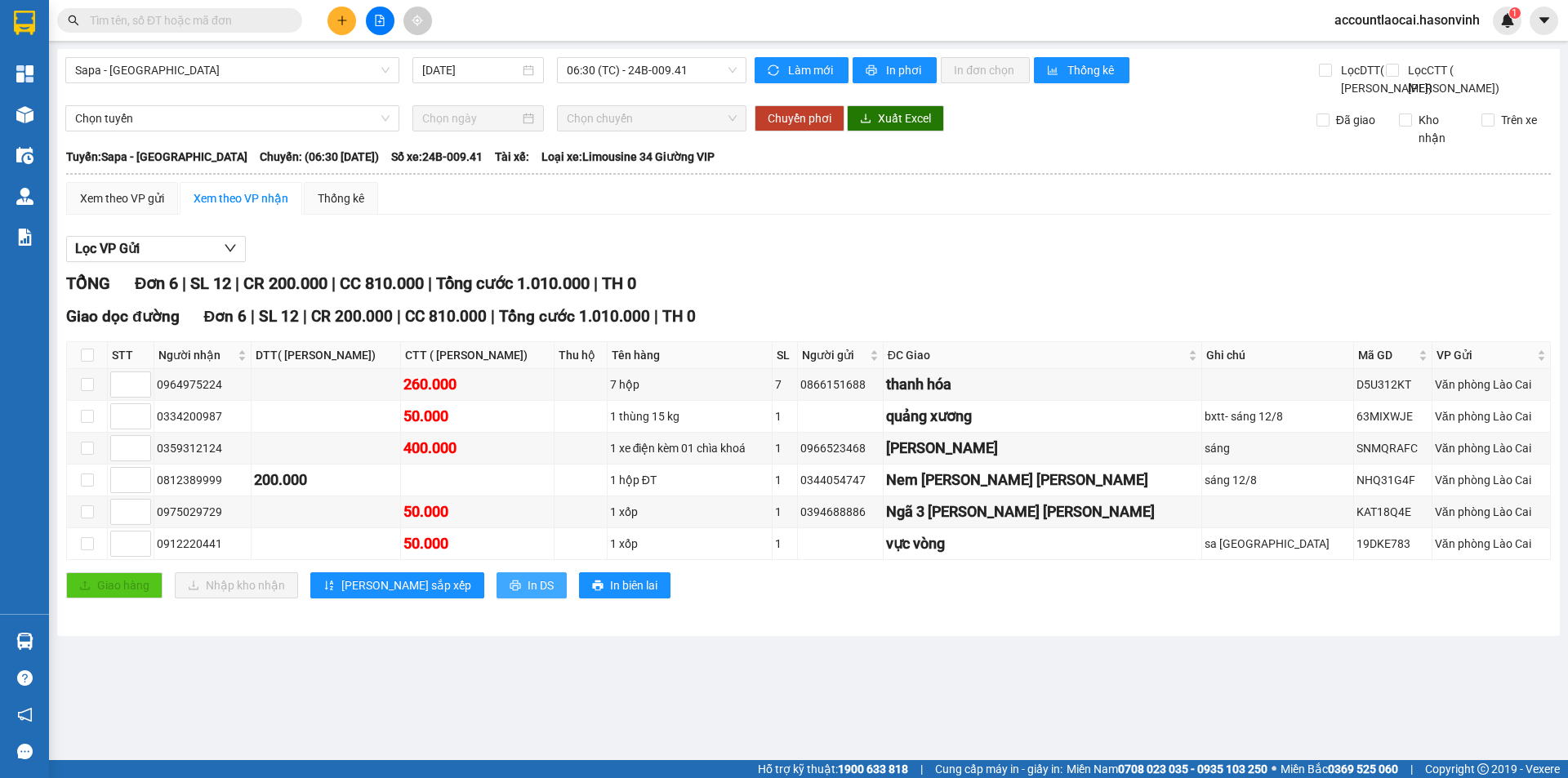
click at [527, 594] on span "In DS" at bounding box center [540, 585] width 26 height 18
